Goal: Task Accomplishment & Management: Manage account settings

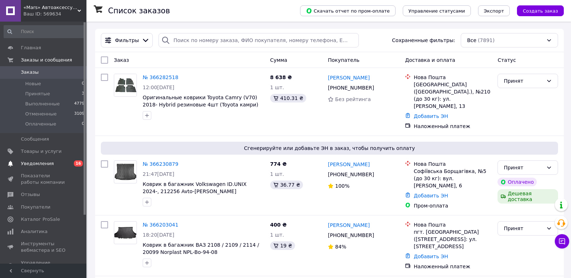
click at [43, 164] on span "Уведомления" at bounding box center [37, 164] width 33 height 6
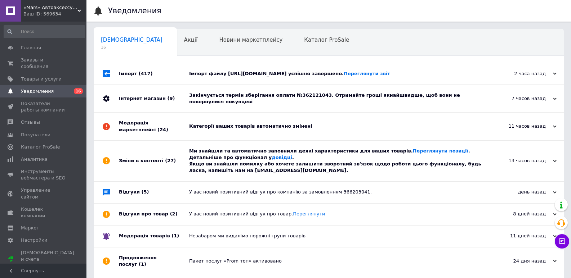
click at [198, 164] on div "Ми знайшли та автоматично заповнили деякі характеристики для ваших товарів. Пер…" at bounding box center [336, 161] width 295 height 26
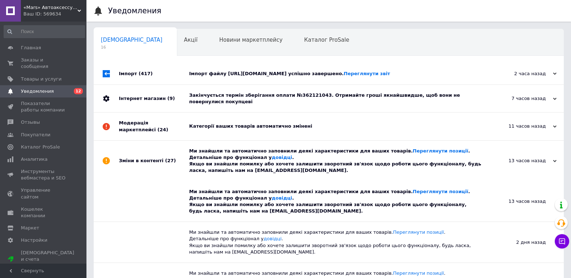
click at [207, 133] on div "Категорії ваших товарів автоматично змінені" at bounding box center [336, 126] width 295 height 27
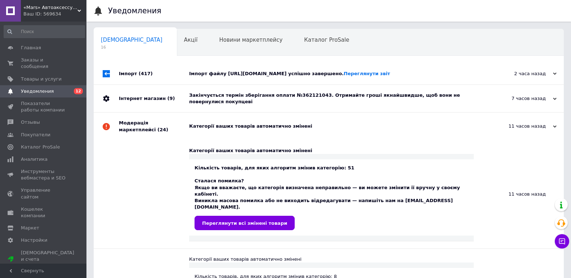
click at [209, 102] on div "Закінчується термін зберігання оплати №362121043. Отримайте гроші якнайшвидше, …" at bounding box center [336, 98] width 295 height 13
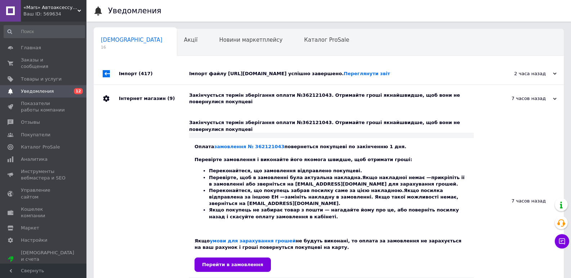
click at [215, 77] on div "Імпорт файлу [URL][DOMAIN_NAME] успішно завершено. Переглянути звіт" at bounding box center [336, 74] width 295 height 6
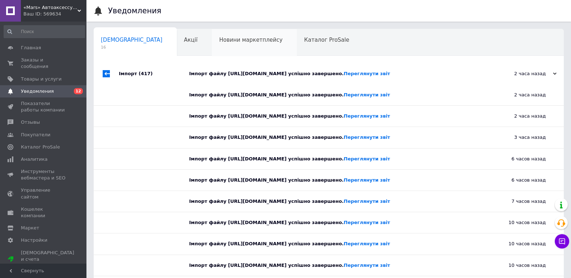
click at [226, 41] on span "Новини маркетплейсу" at bounding box center [250, 40] width 63 height 6
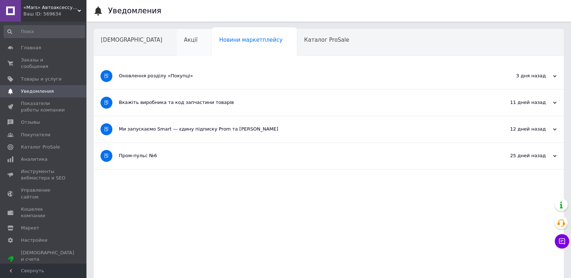
click at [177, 45] on div "Акції" at bounding box center [194, 42] width 35 height 27
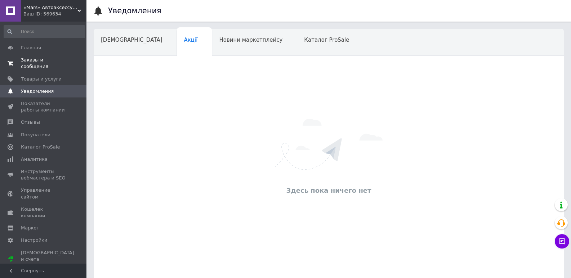
click at [49, 64] on link "Заказы и сообщения 0 0" at bounding box center [44, 63] width 89 height 19
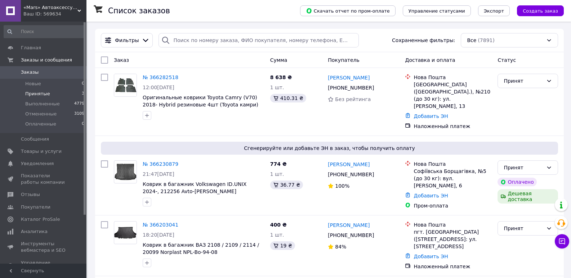
click at [37, 94] on span "Принятые" at bounding box center [37, 94] width 25 height 6
